Goal: Check status: Check status

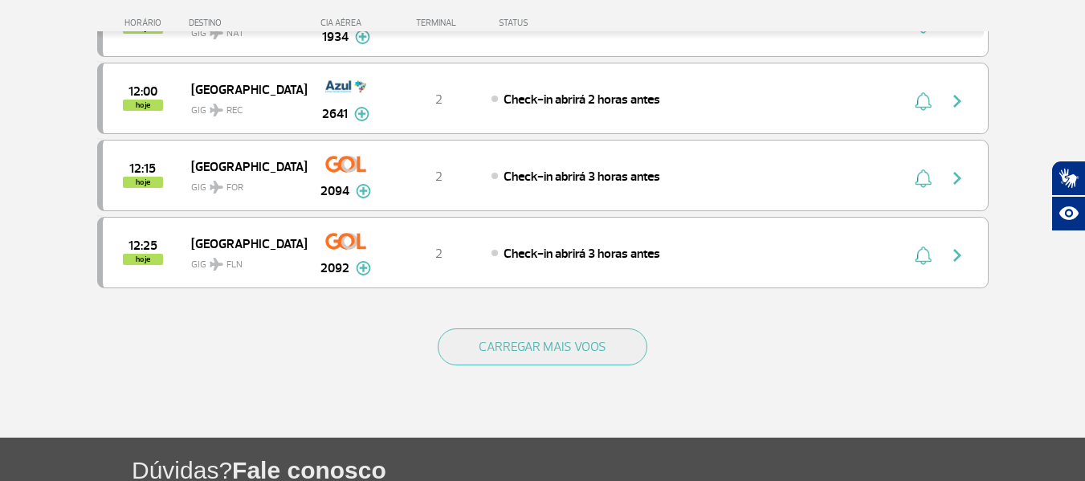
scroll to position [1686, 0]
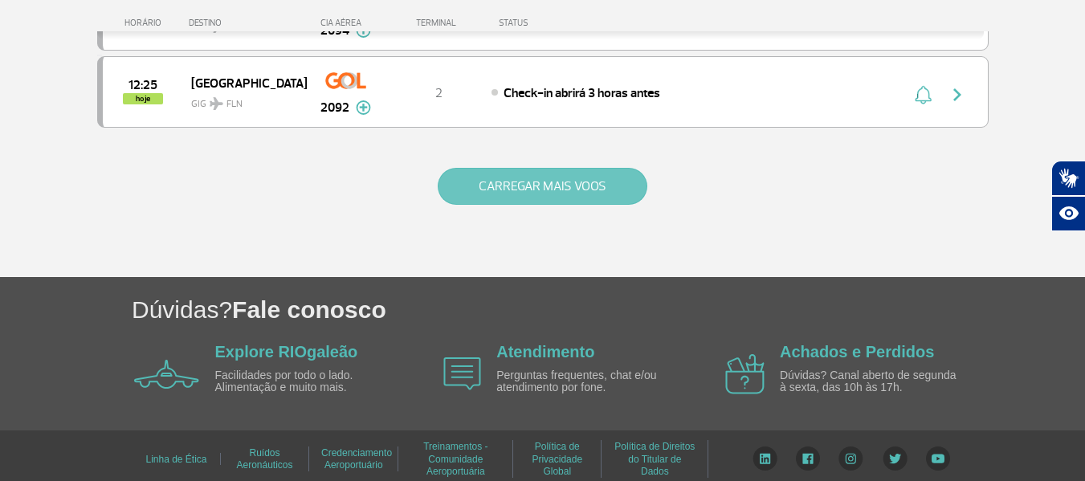
click at [577, 182] on button "CARREGAR MAIS VOOS" at bounding box center [543, 186] width 210 height 37
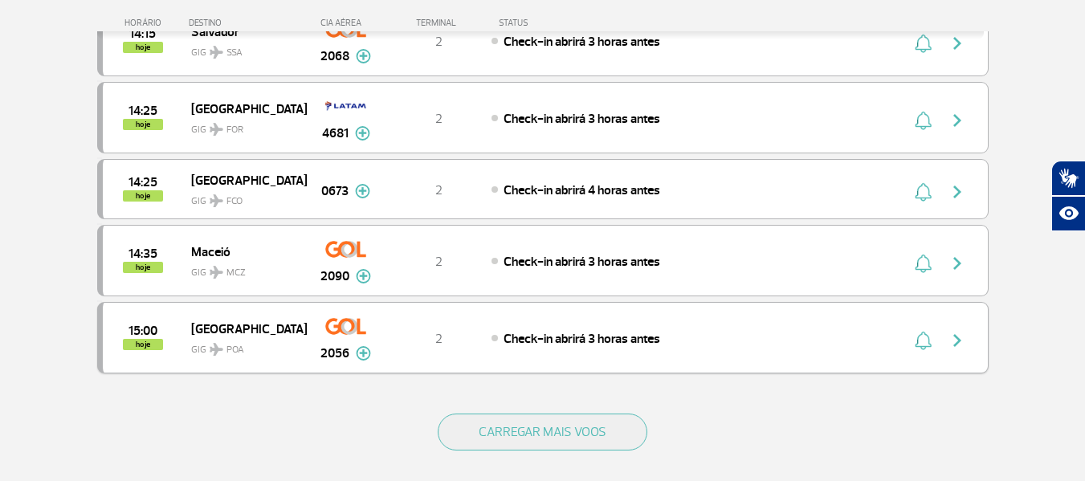
scroll to position [3052, 0]
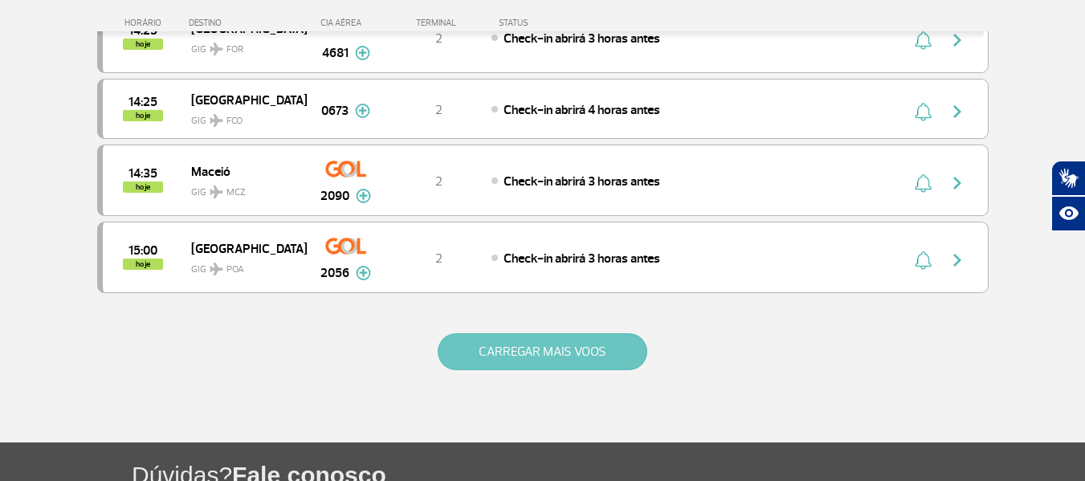
click at [572, 349] on button "CARREGAR MAIS VOOS" at bounding box center [543, 351] width 210 height 37
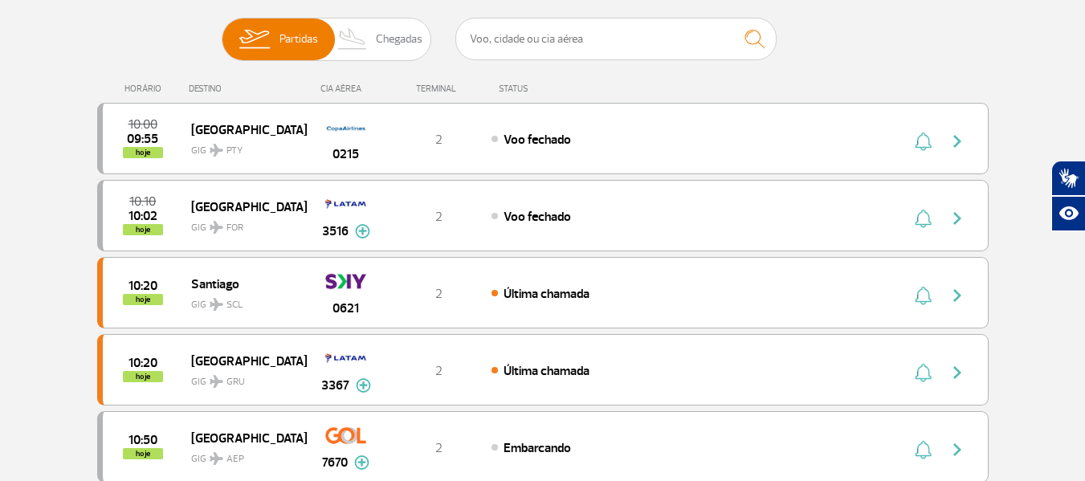
scroll to position [0, 0]
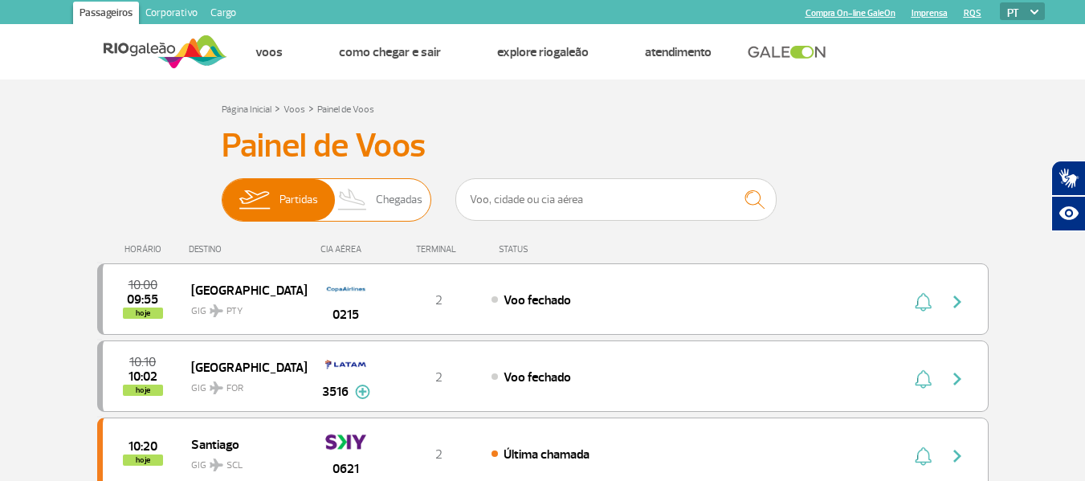
click at [396, 196] on span "Chegadas" at bounding box center [399, 200] width 47 height 42
click at [222, 192] on input "Partidas Chegadas" at bounding box center [222, 192] width 0 height 0
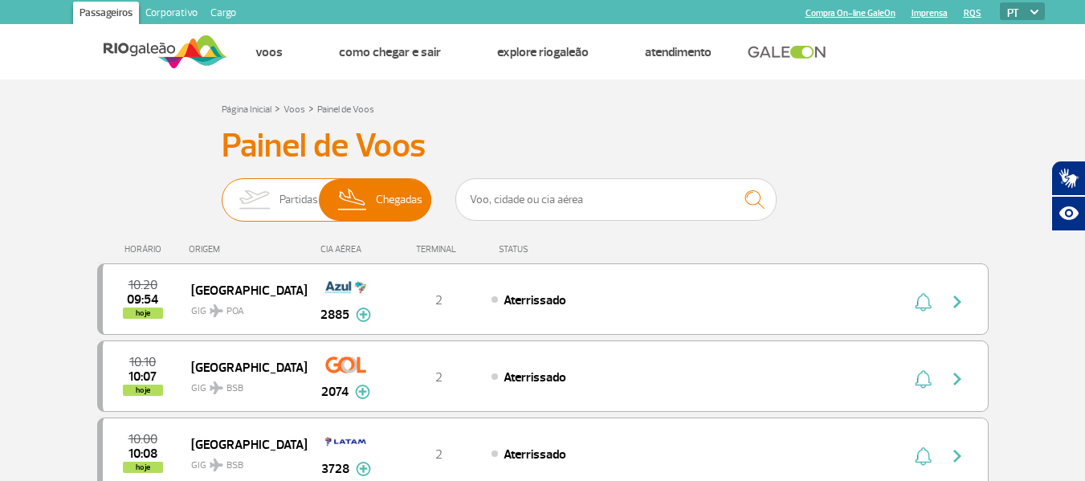
click at [298, 191] on span "Partidas" at bounding box center [298, 200] width 39 height 42
click at [222, 192] on input "Partidas Chegadas" at bounding box center [222, 192] width 0 height 0
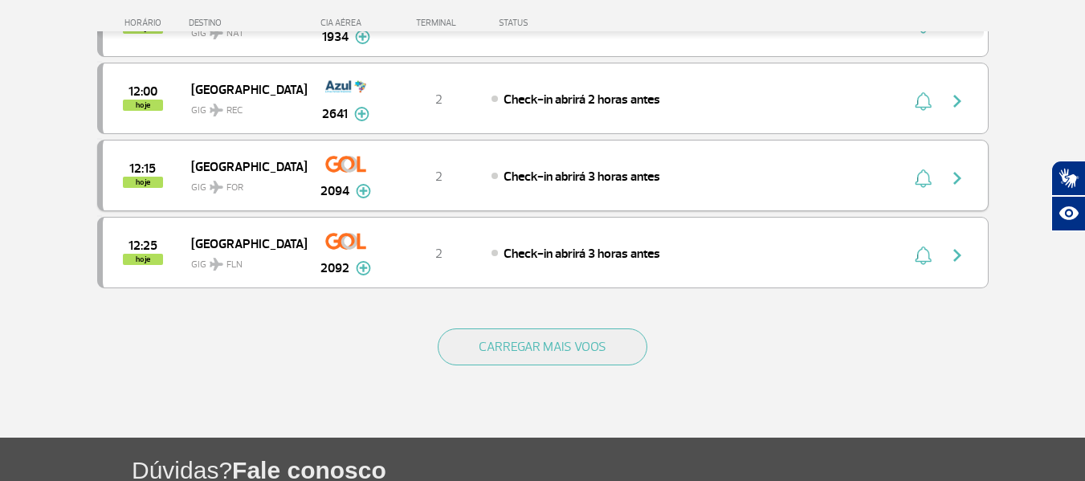
scroll to position [1606, 0]
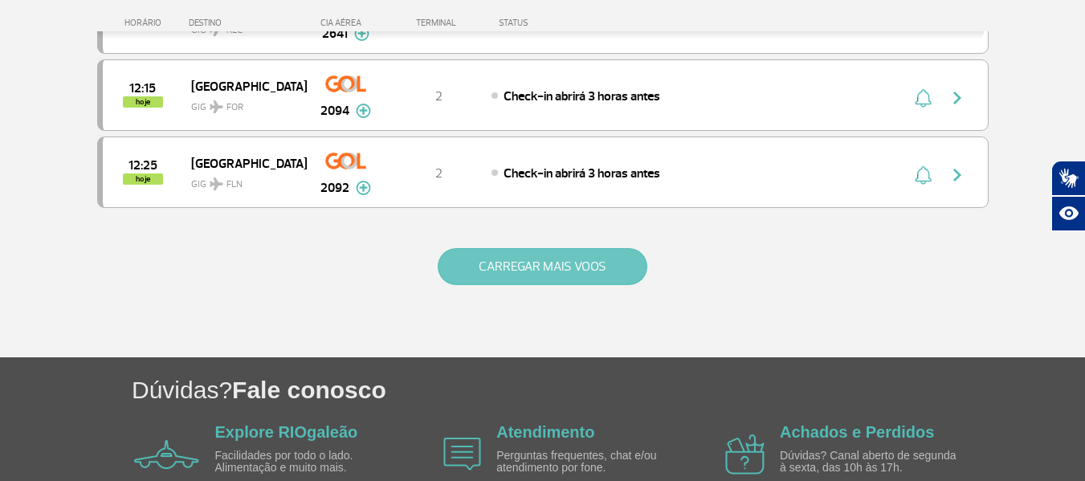
click at [542, 264] on button "CARREGAR MAIS VOOS" at bounding box center [543, 266] width 210 height 37
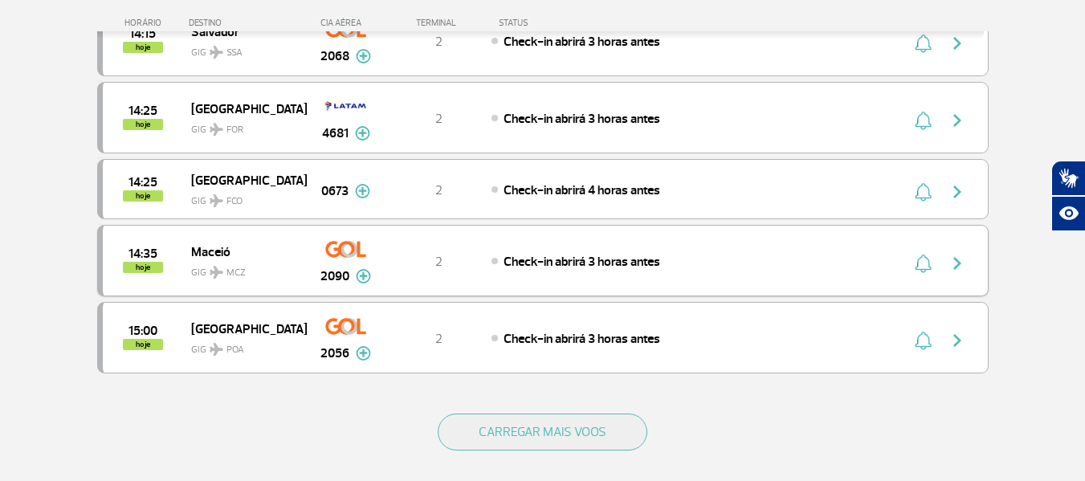
scroll to position [3132, 0]
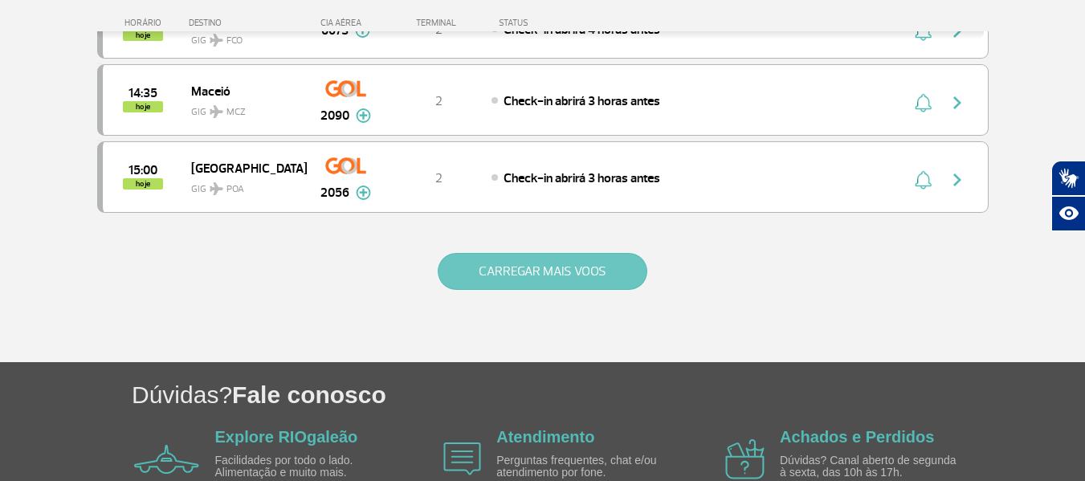
click at [520, 267] on button "CARREGAR MAIS VOOS" at bounding box center [543, 271] width 210 height 37
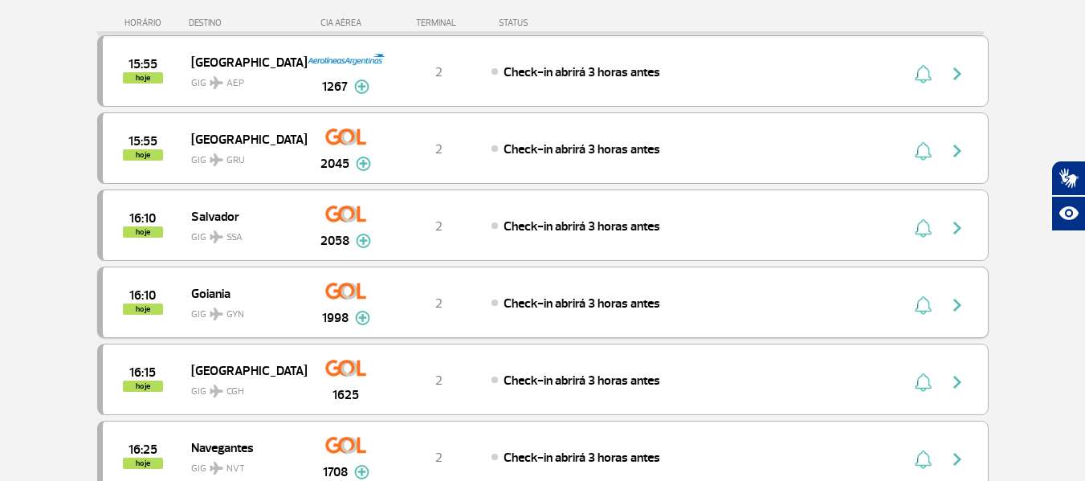
scroll to position [3694, 0]
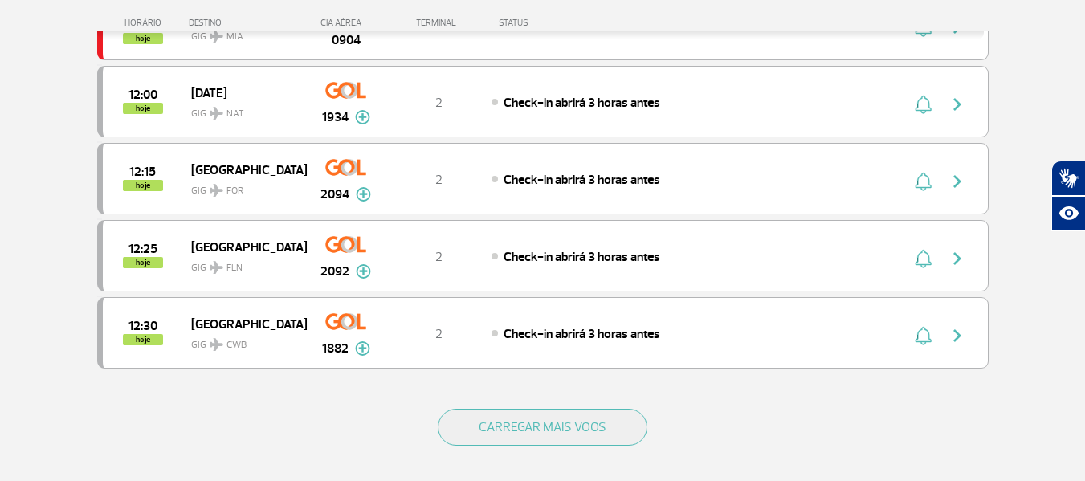
scroll to position [1686, 0]
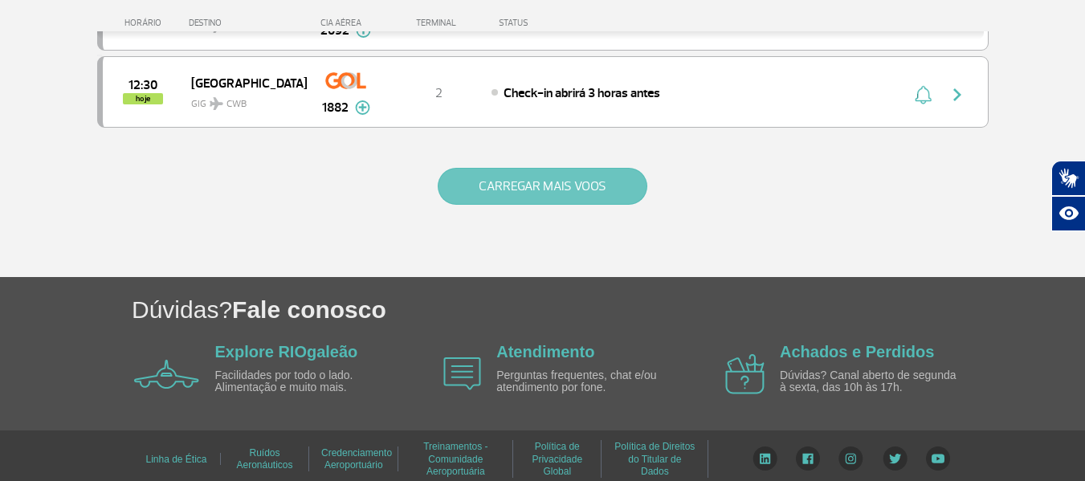
click at [571, 184] on button "CARREGAR MAIS VOOS" at bounding box center [543, 186] width 210 height 37
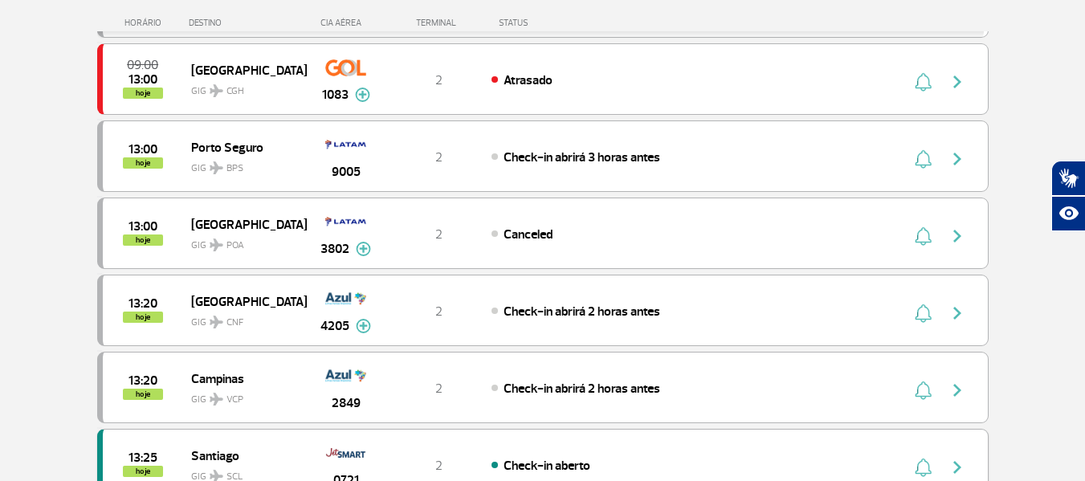
scroll to position [2088, 0]
